Goal: Information Seeking & Learning: Learn about a topic

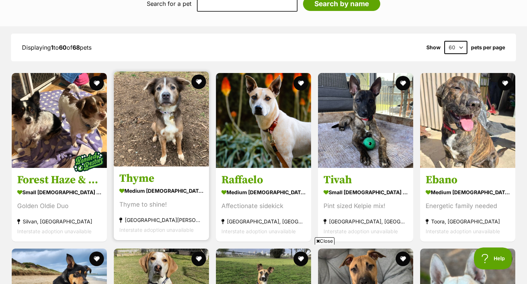
click at [140, 177] on h3 "Thyme" at bounding box center [161, 179] width 84 height 14
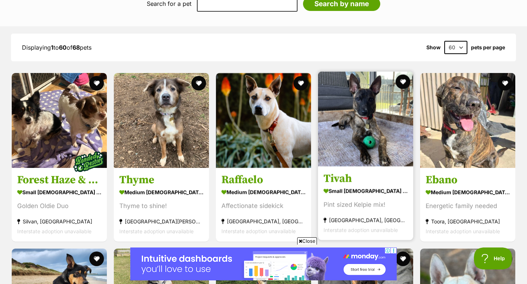
click at [342, 176] on h3 "Tivah" at bounding box center [365, 179] width 84 height 14
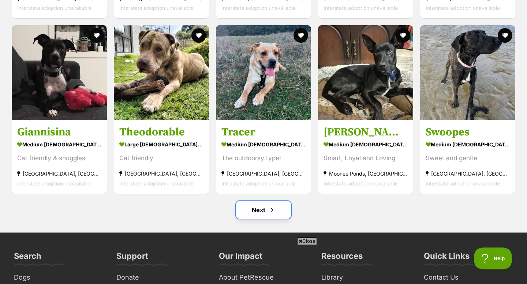
click at [262, 208] on link "Next" at bounding box center [263, 210] width 55 height 18
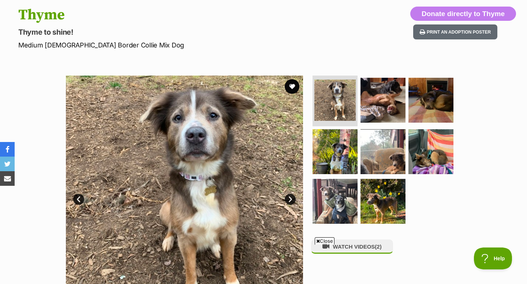
click at [289, 201] on link "Next" at bounding box center [289, 199] width 11 height 11
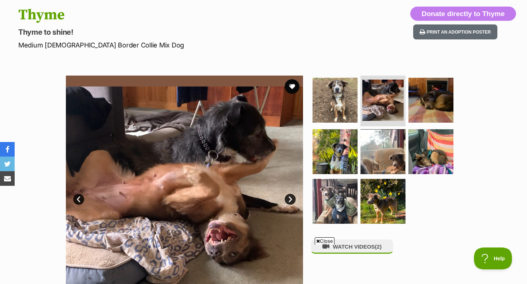
click at [289, 201] on link "Next" at bounding box center [289, 199] width 11 height 11
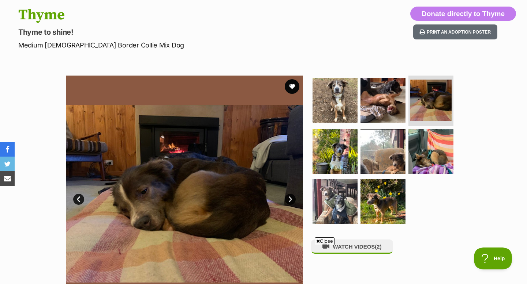
click at [289, 201] on link "Next" at bounding box center [289, 199] width 11 height 11
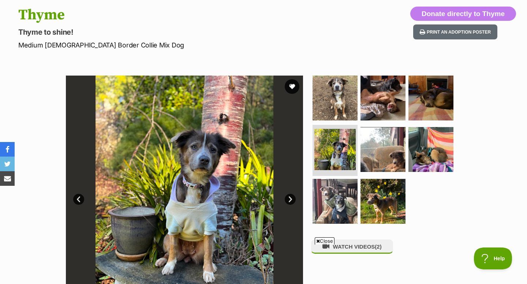
click at [289, 201] on link "Next" at bounding box center [289, 199] width 11 height 11
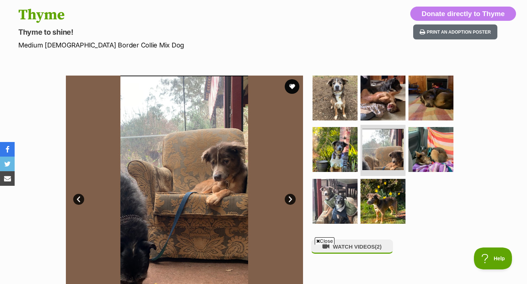
click at [289, 201] on link "Next" at bounding box center [289, 199] width 11 height 11
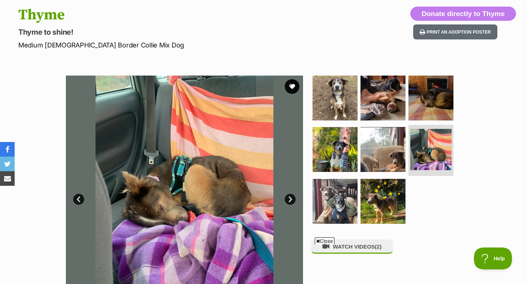
click at [289, 201] on link "Next" at bounding box center [289, 199] width 11 height 11
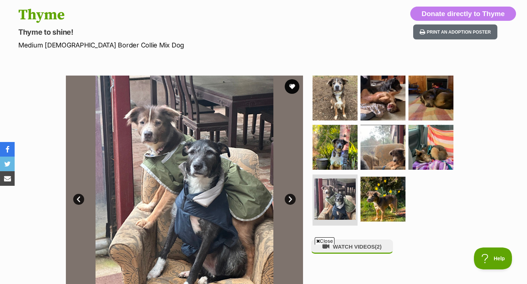
click at [289, 201] on link "Next" at bounding box center [289, 199] width 11 height 11
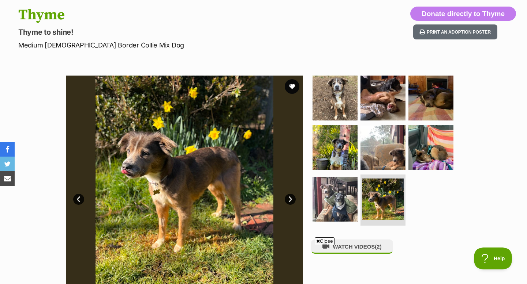
click at [289, 201] on link "Next" at bounding box center [289, 199] width 11 height 11
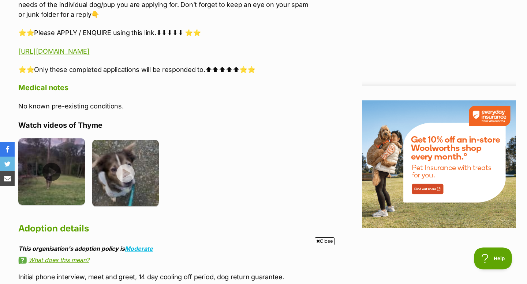
scroll to position [819, 0]
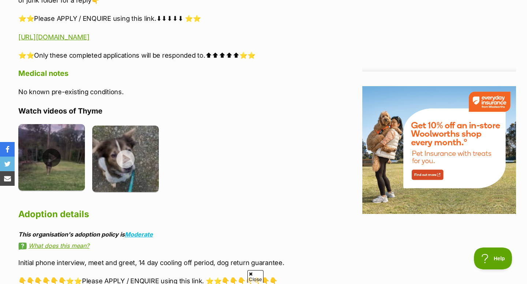
click at [50, 146] on img at bounding box center [51, 157] width 67 height 67
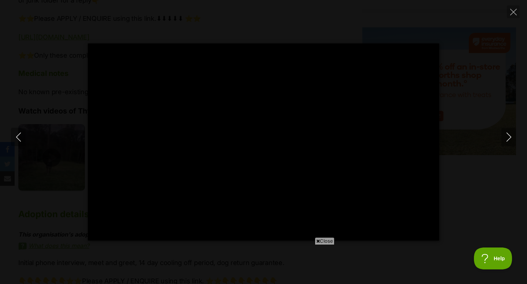
scroll to position [0, 0]
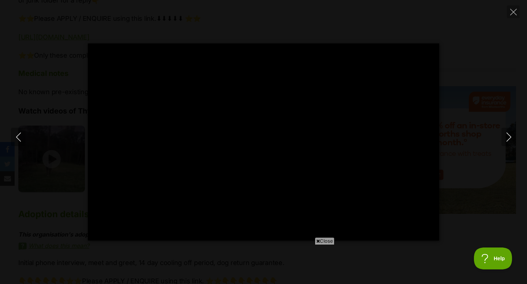
type input "100"
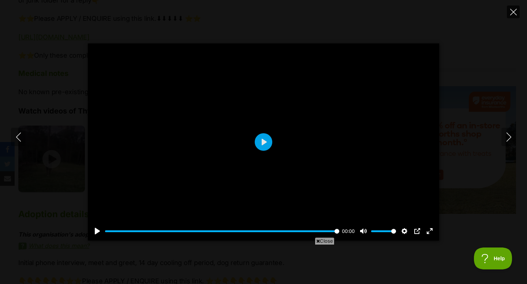
click at [513, 13] on icon "Close" at bounding box center [513, 12] width 7 height 7
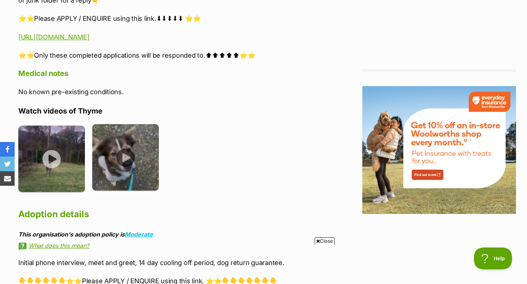
click at [126, 150] on img at bounding box center [125, 157] width 67 height 67
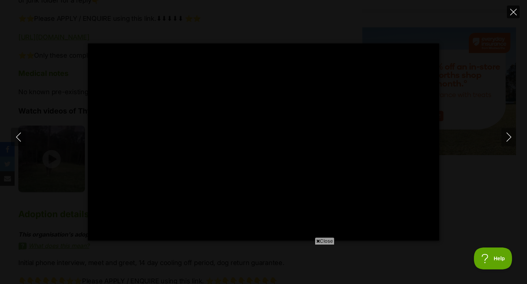
click at [512, 10] on icon "Close" at bounding box center [513, 12] width 7 height 7
type input "58.13"
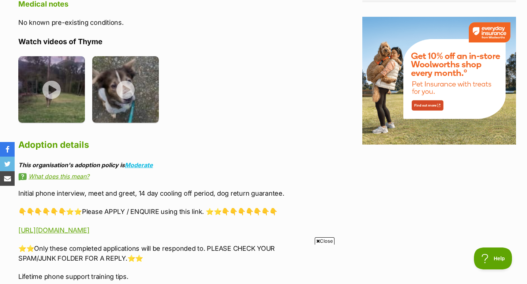
scroll to position [894, 0]
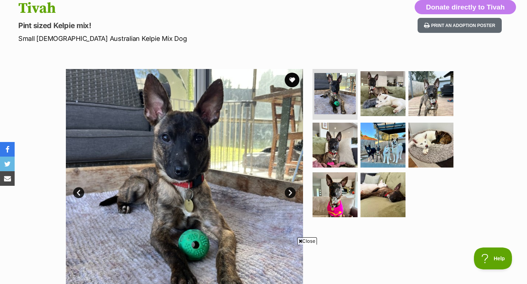
click at [290, 194] on link "Next" at bounding box center [289, 193] width 11 height 11
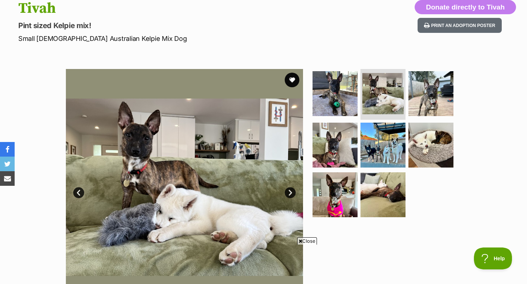
click at [290, 194] on link "Next" at bounding box center [289, 193] width 11 height 11
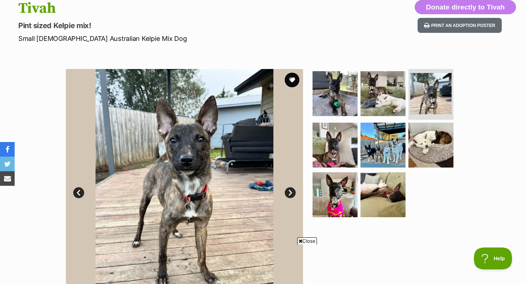
click at [290, 194] on link "Next" at bounding box center [289, 193] width 11 height 11
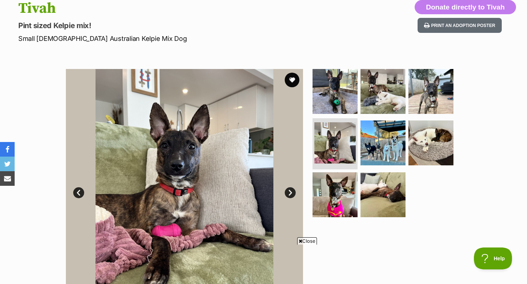
click at [290, 194] on link "Next" at bounding box center [289, 193] width 11 height 11
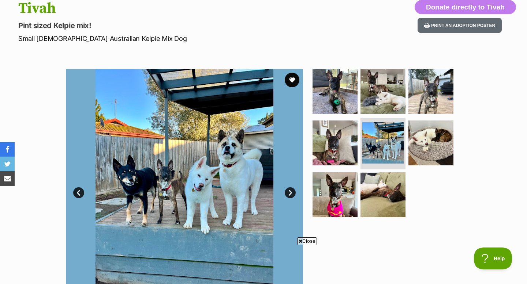
click at [290, 194] on link "Next" at bounding box center [289, 193] width 11 height 11
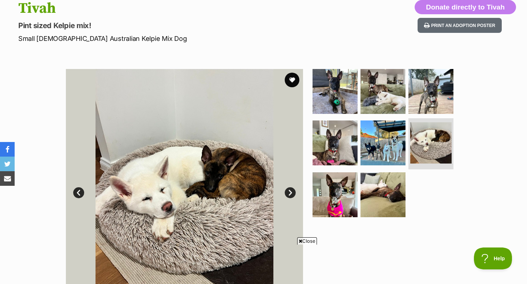
click at [290, 194] on link "Next" at bounding box center [289, 193] width 11 height 11
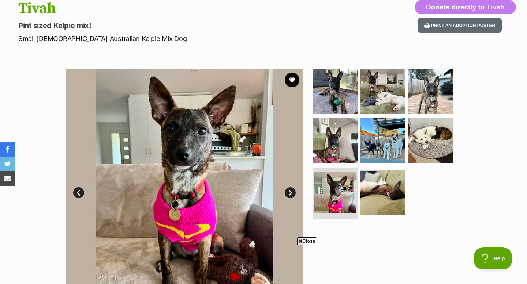
click at [290, 194] on link "Next" at bounding box center [289, 193] width 11 height 11
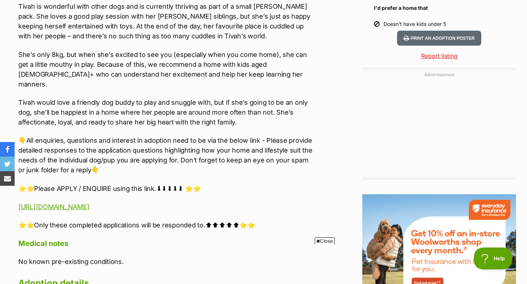
scroll to position [737, 0]
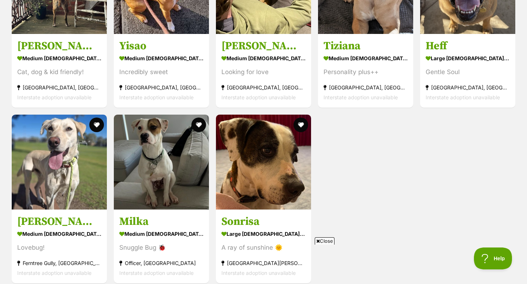
scroll to position [934, 0]
